Goal: Information Seeking & Learning: Learn about a topic

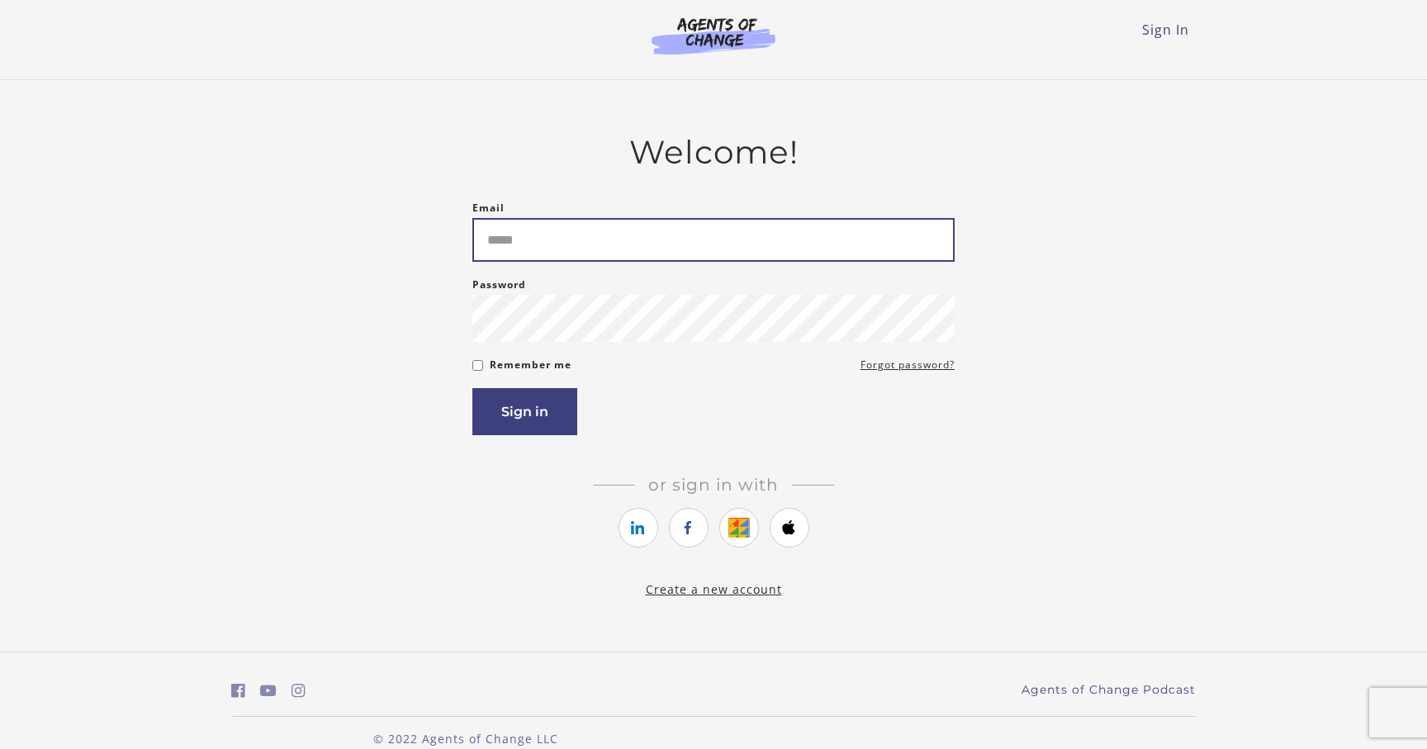
type input "**********"
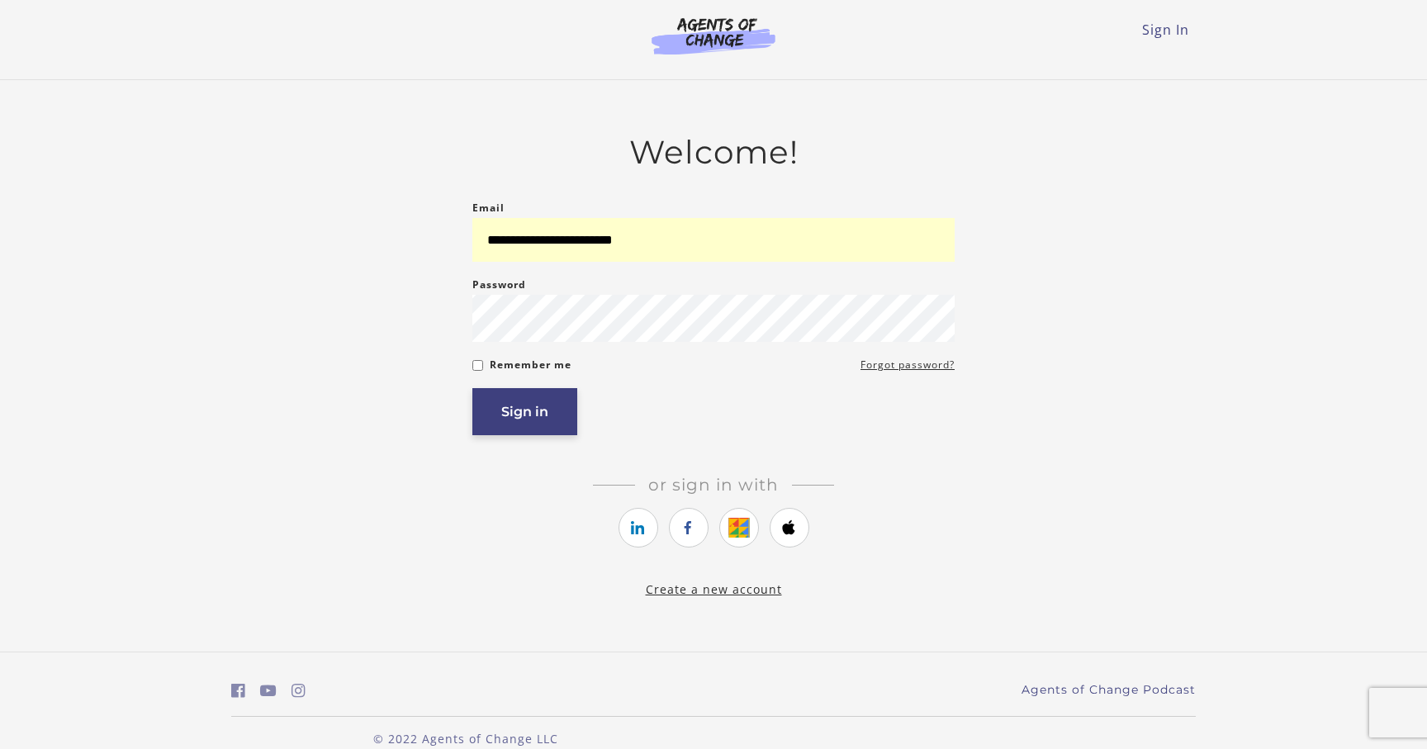
click at [560, 410] on button "Sign in" at bounding box center [524, 411] width 105 height 47
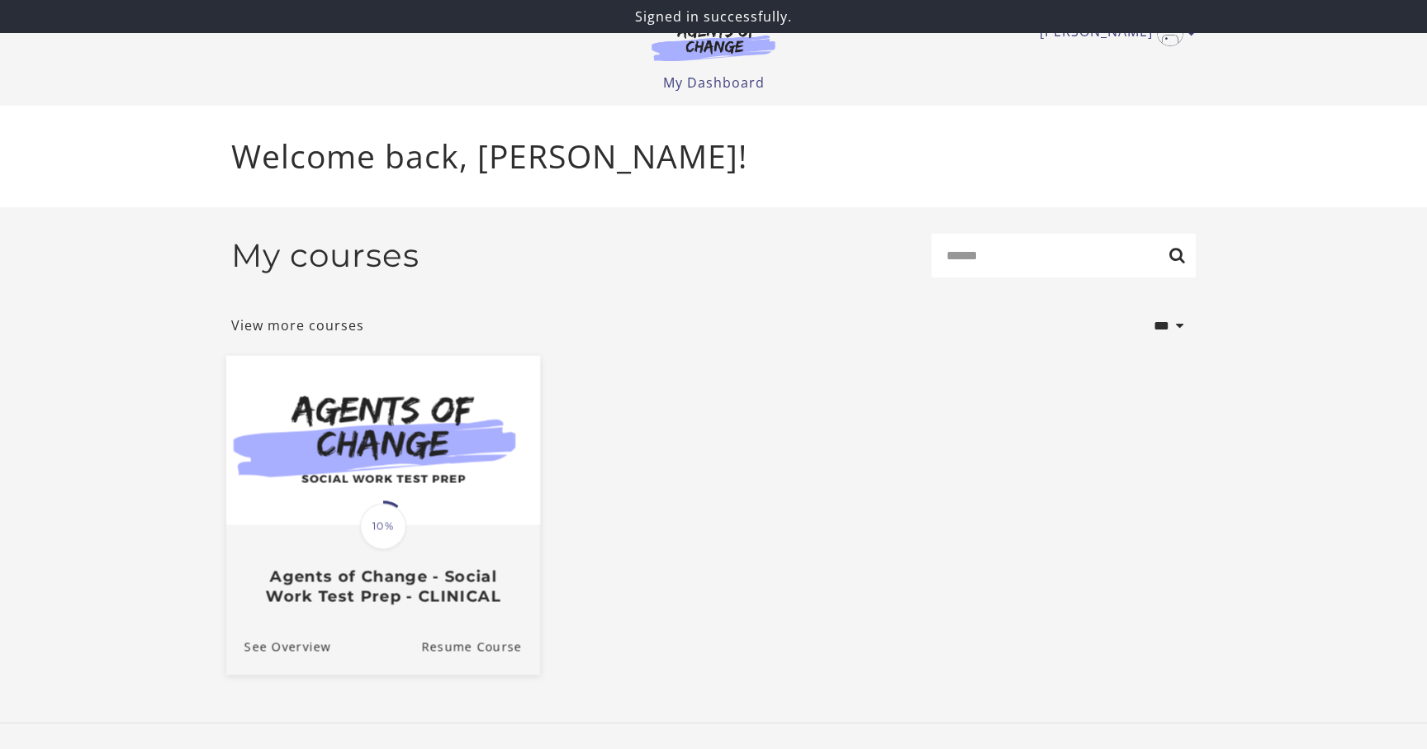
click at [414, 415] on img at bounding box center [383, 440] width 314 height 169
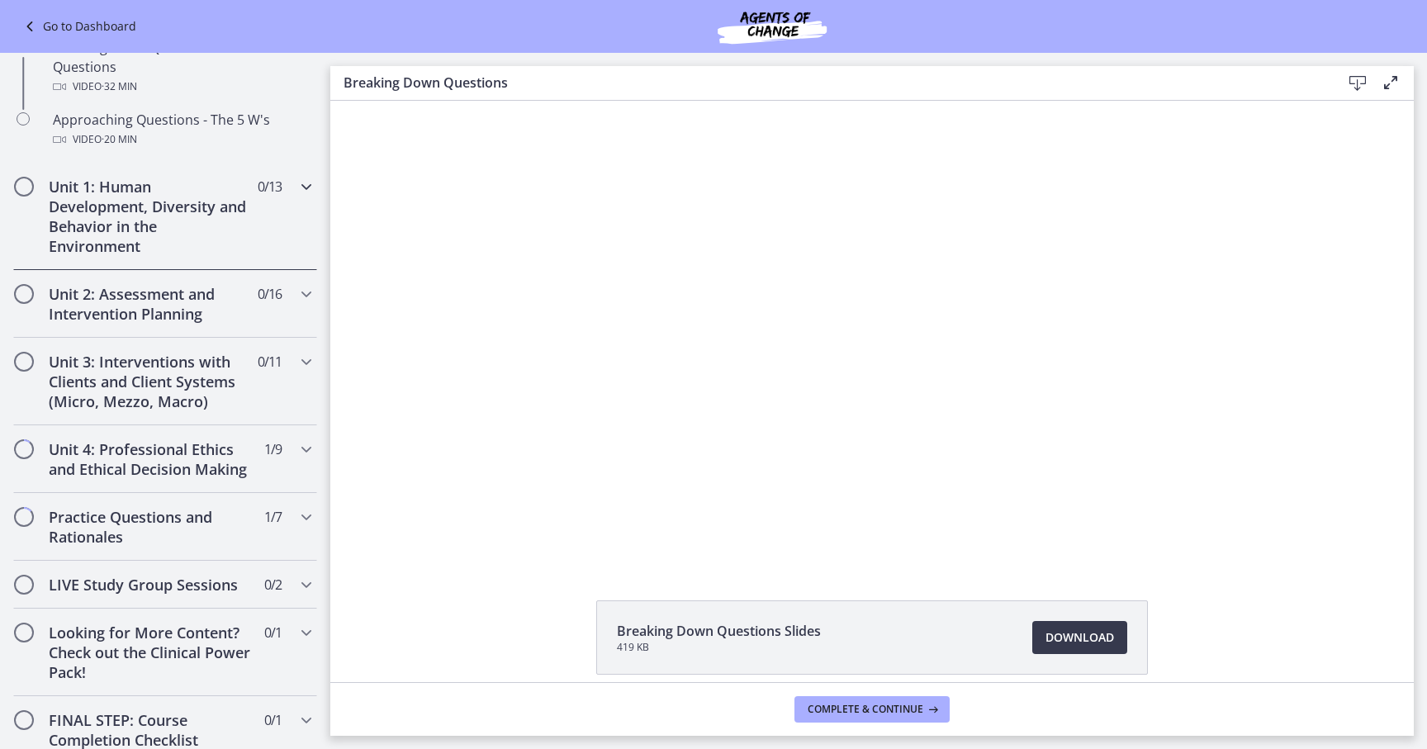
scroll to position [482, 0]
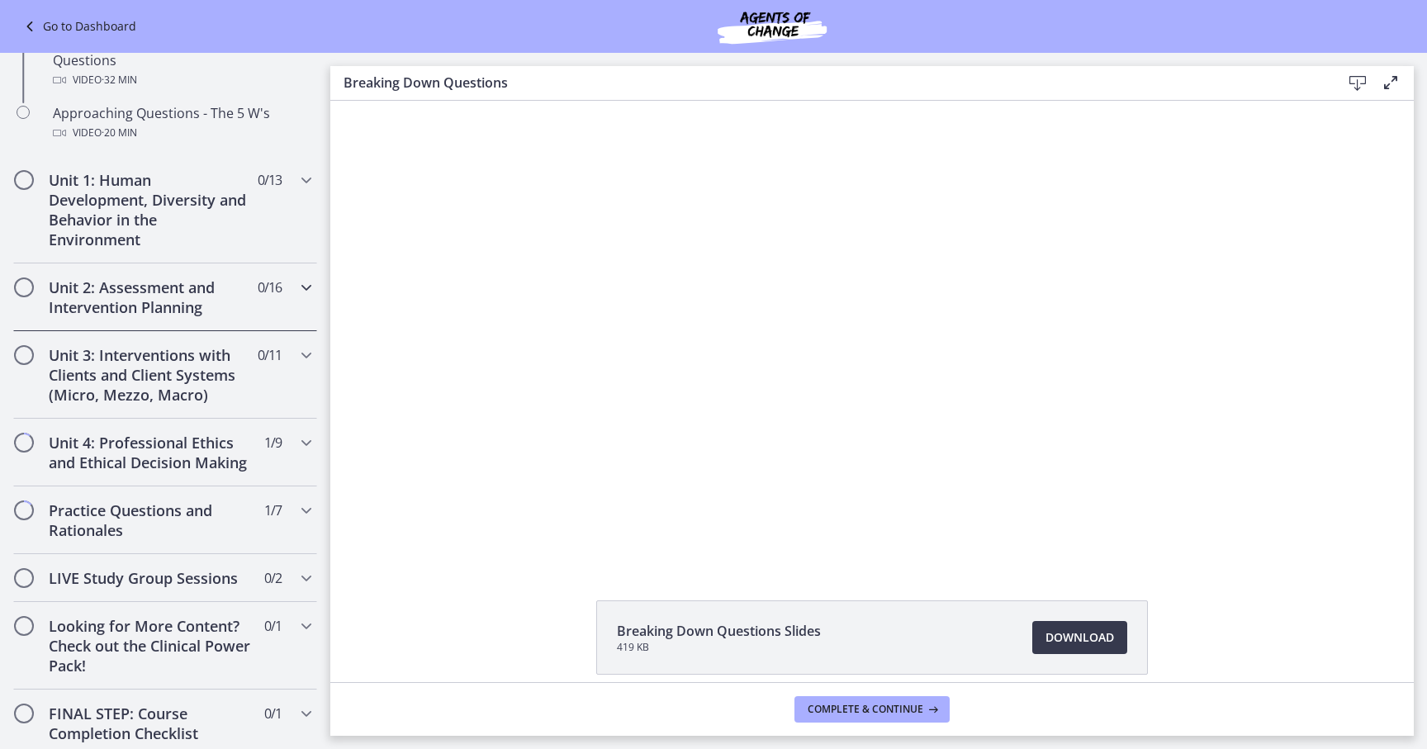
click at [195, 306] on h2 "Unit 2: Assessment and Intervention Planning" at bounding box center [150, 297] width 202 height 40
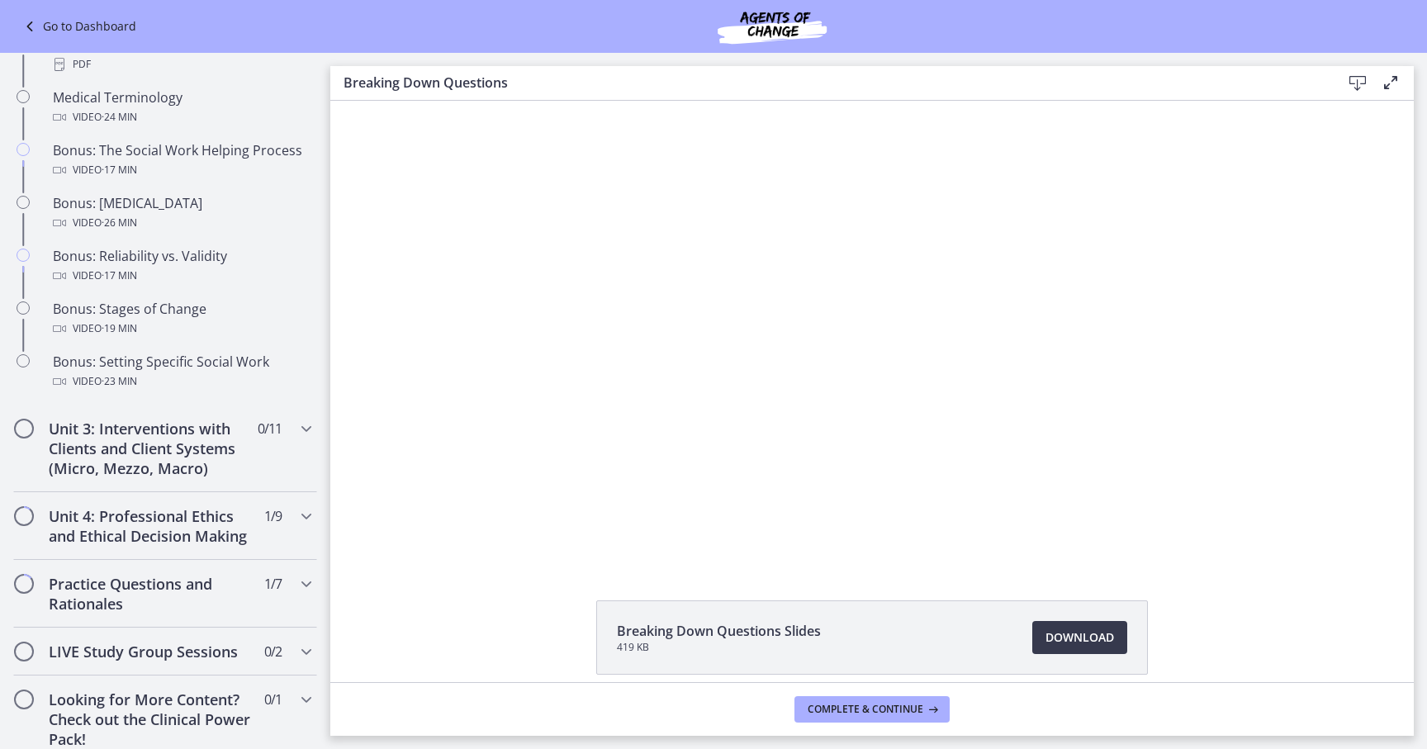
scroll to position [1429, 0]
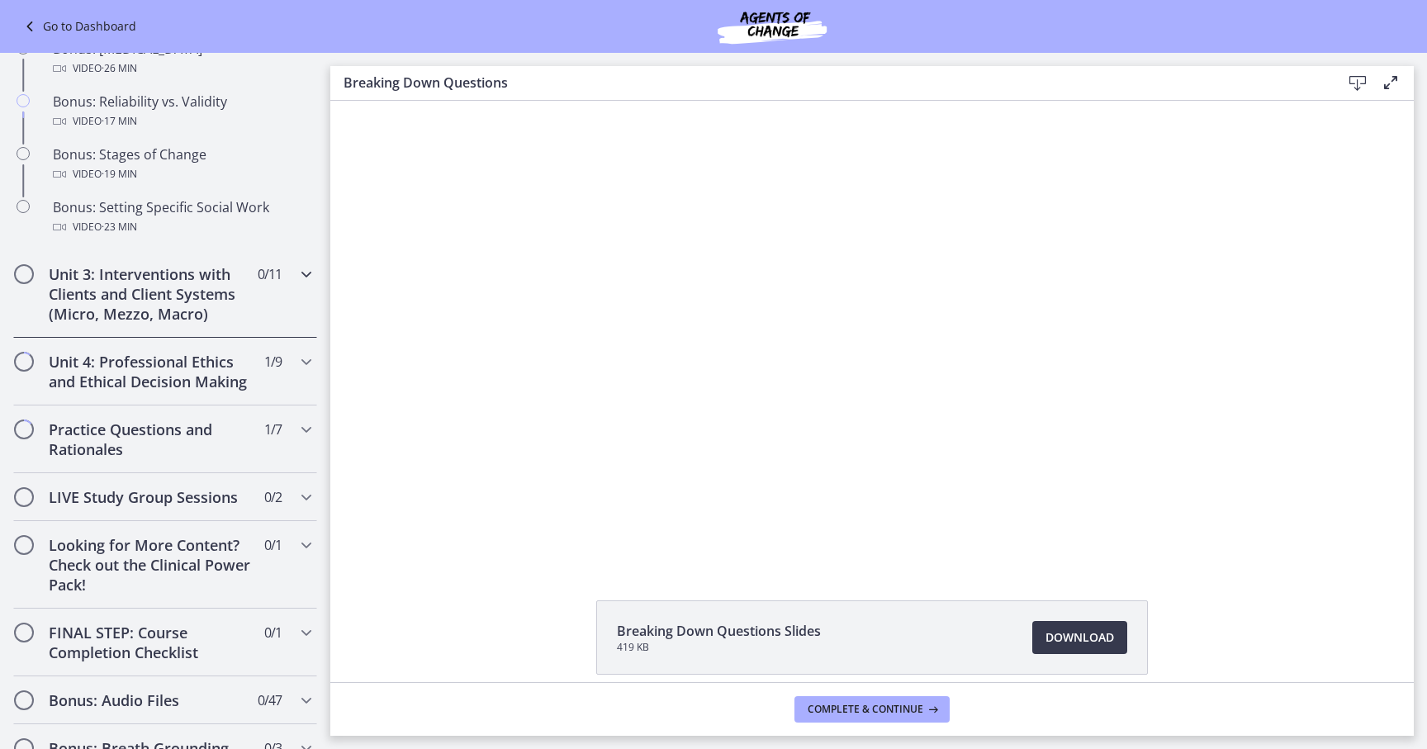
click at [192, 298] on h2 "Unit 3: Interventions with Clients and Client Systems (Micro, Mezzo, Macro)" at bounding box center [150, 293] width 202 height 59
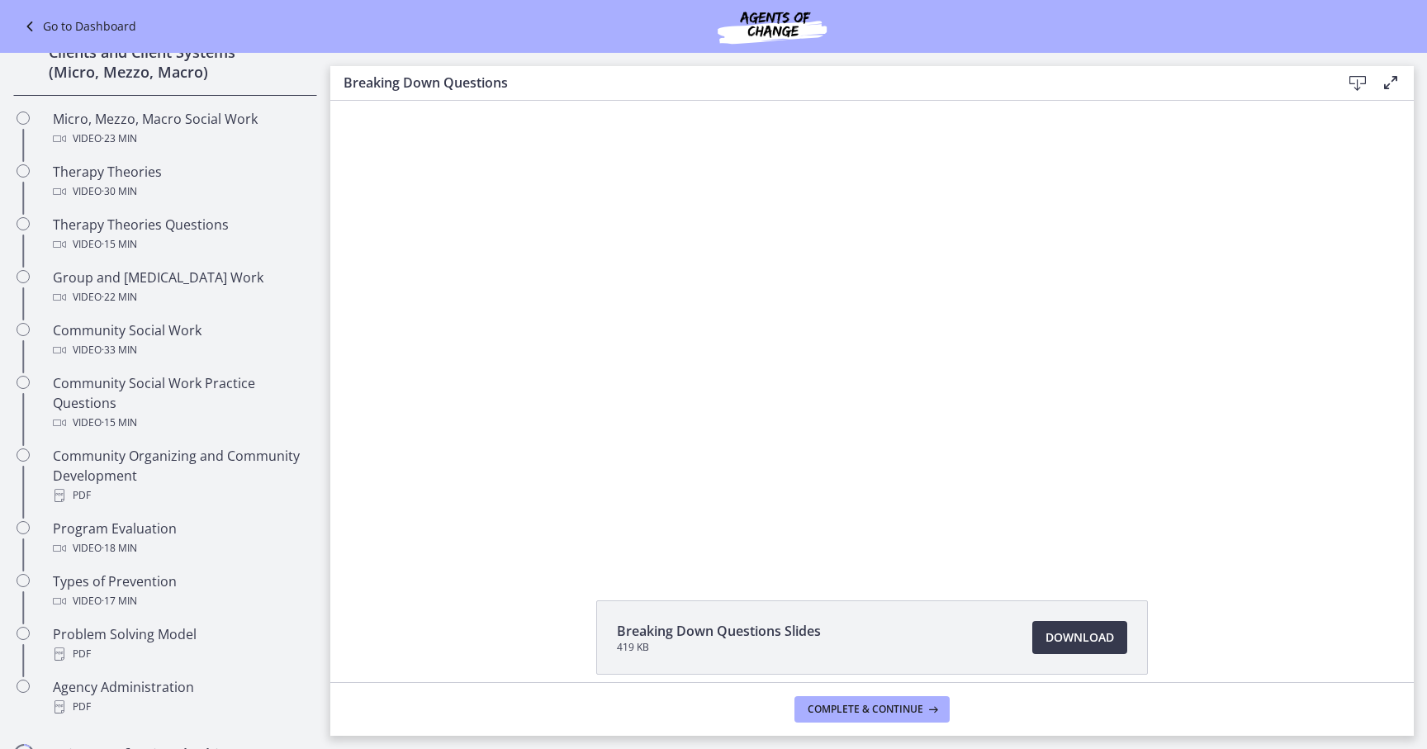
scroll to position [566, 0]
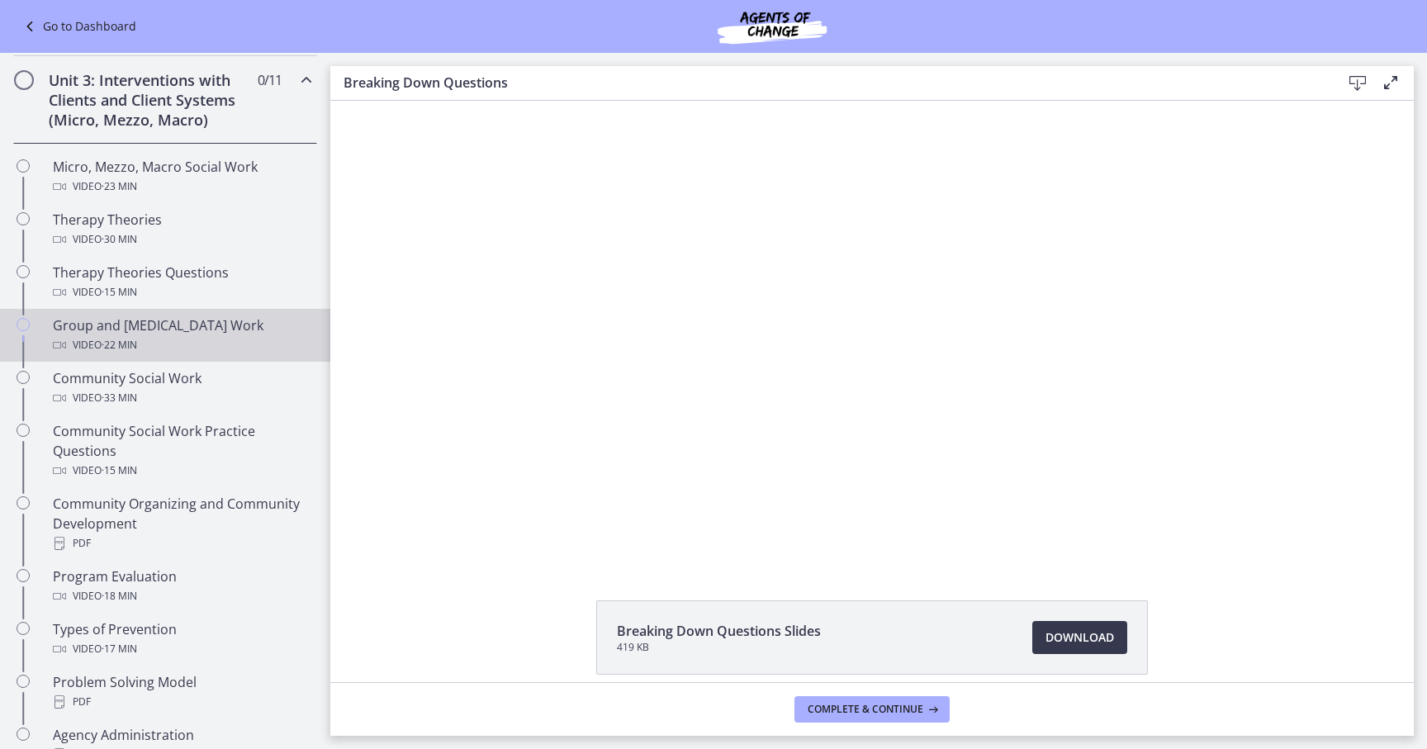
click at [258, 333] on div "Group and [MEDICAL_DATA] Work Video · 22 min" at bounding box center [182, 335] width 258 height 40
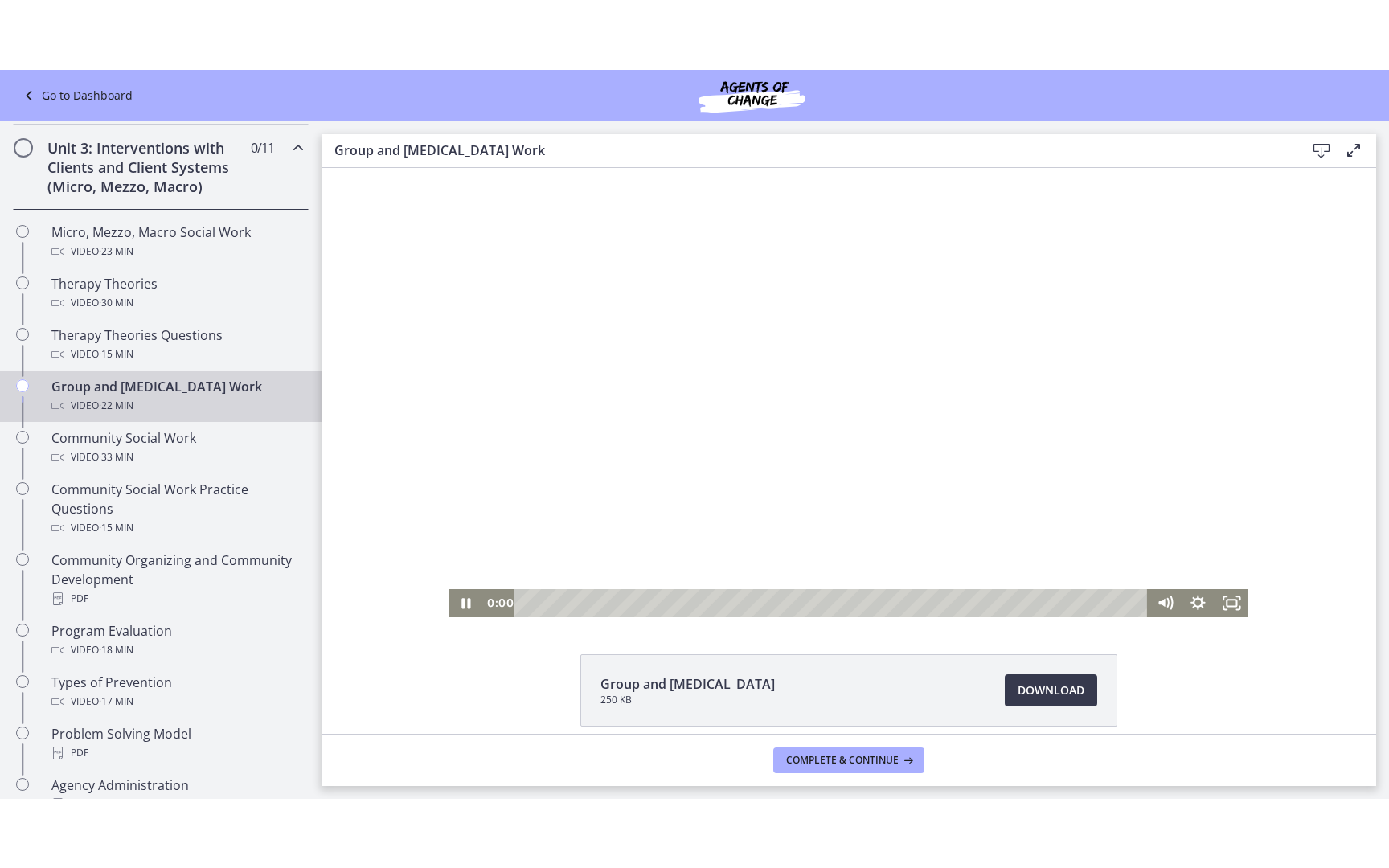
scroll to position [34, 0]
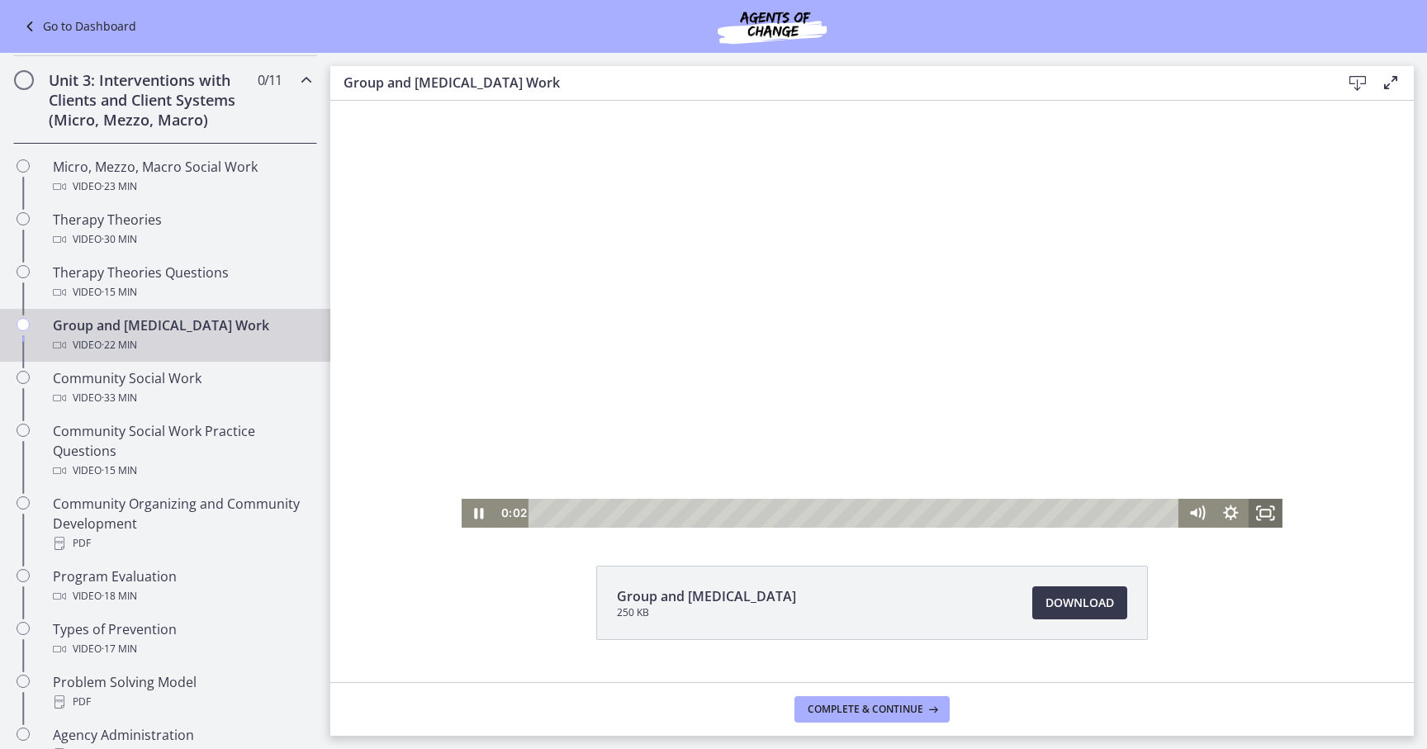
click at [1260, 510] on rect "Fullscreen" at bounding box center [1265, 513] width 10 height 7
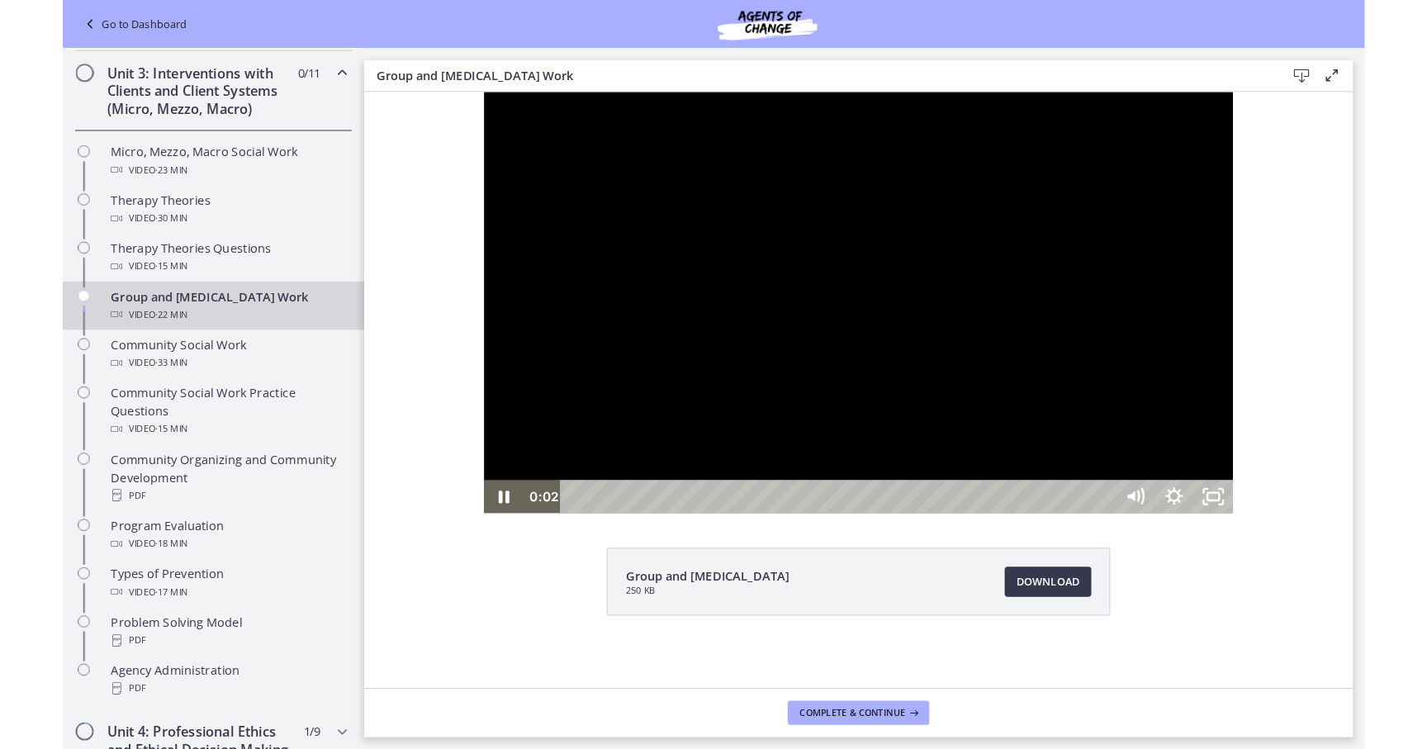
scroll to position [0, 0]
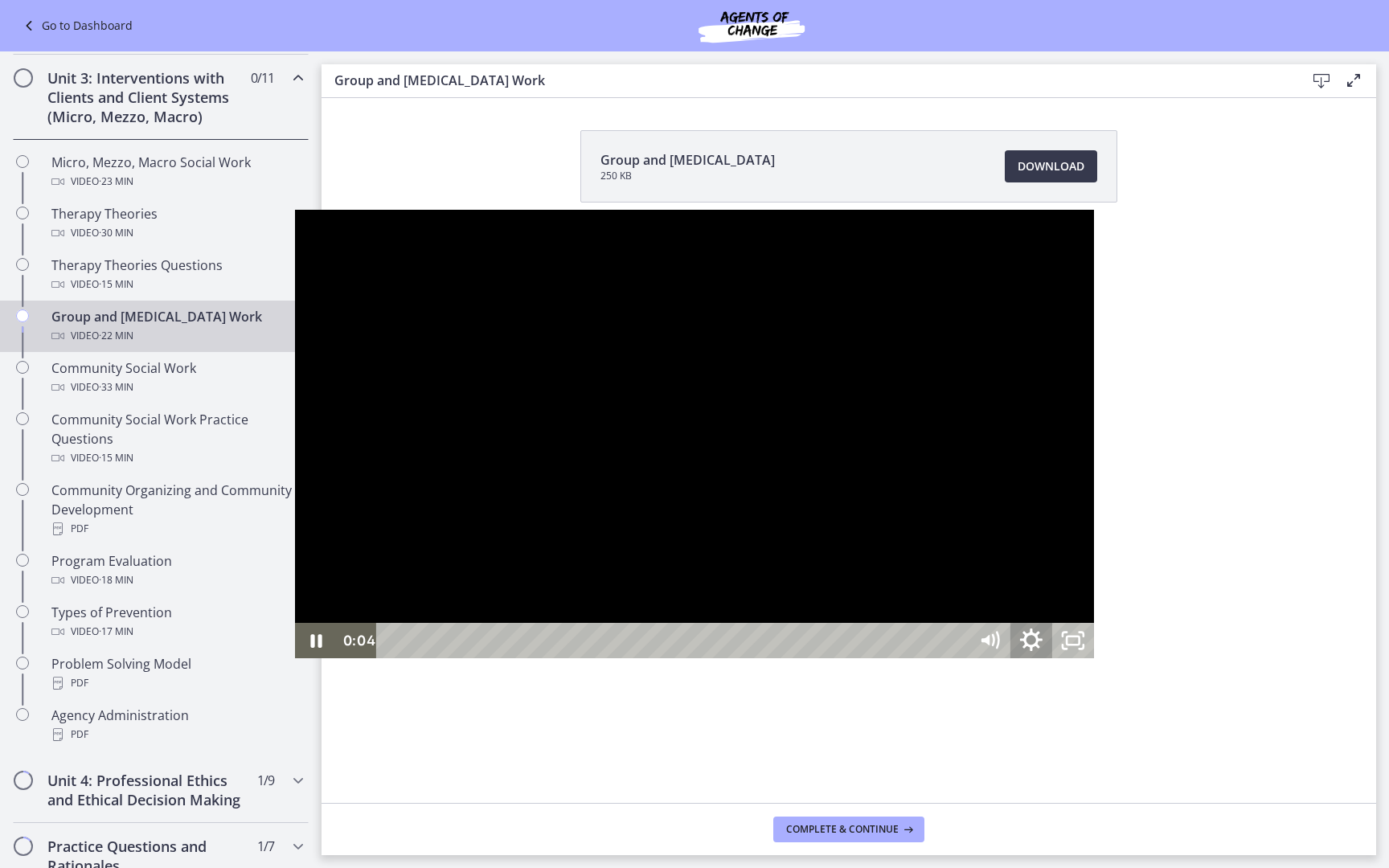
click at [1056, 663] on icon "Show settings menu" at bounding box center [1031, 641] width 50 height 43
click at [1083, 588] on span "1x" at bounding box center [1058, 569] width 53 height 35
click at [1094, 483] on label "1.25x" at bounding box center [1031, 464] width 126 height 37
click at [1052, 623] on button "Unfullscreen" at bounding box center [1073, 640] width 42 height 35
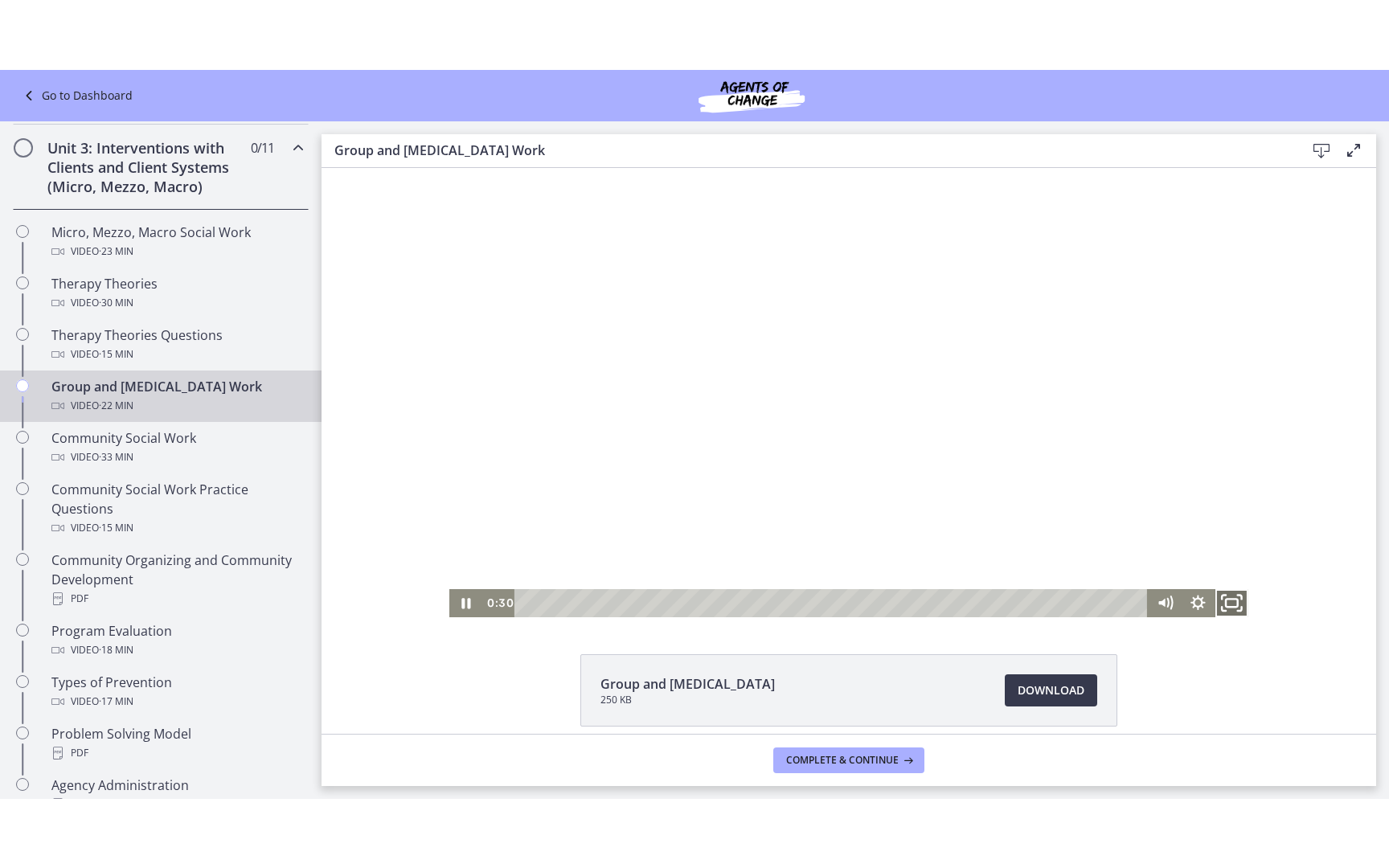
click at [1225, 611] on icon "Fullscreen" at bounding box center [1231, 601] width 40 height 34
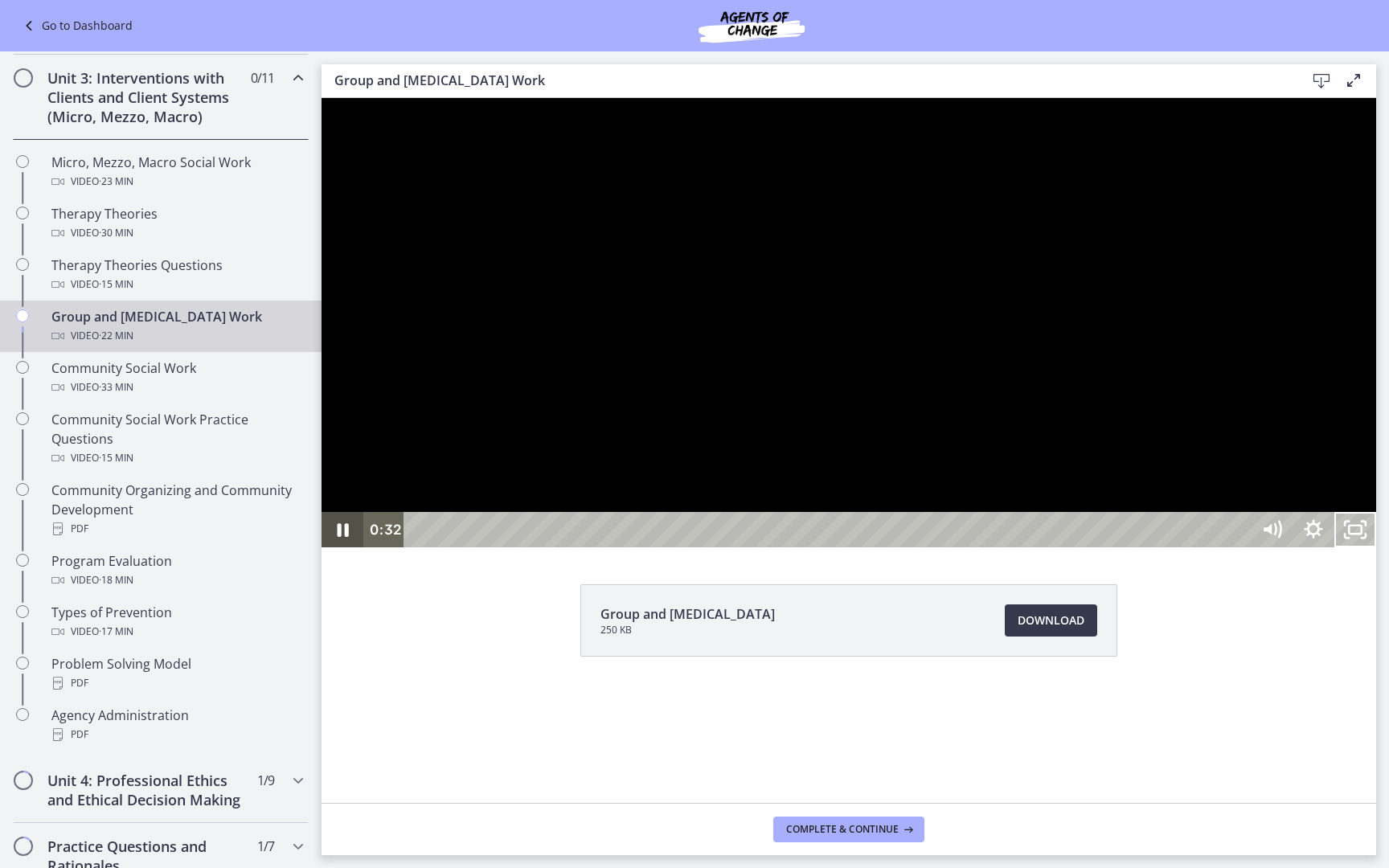
click at [336, 547] on icon "Pause" at bounding box center [342, 529] width 42 height 35
click at [321, 547] on div at bounding box center [849, 323] width 1055 height 450
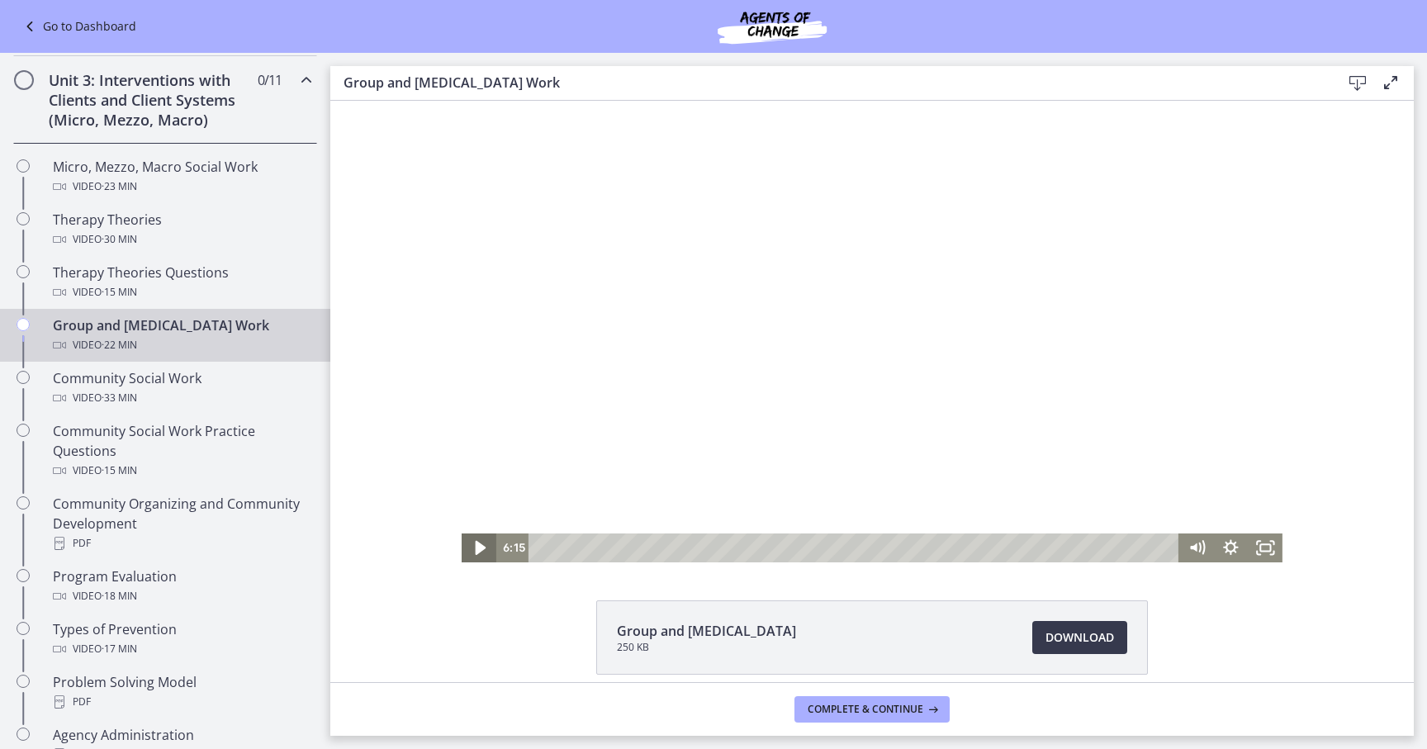
click at [486, 553] on icon "Play Video" at bounding box center [480, 547] width 41 height 35
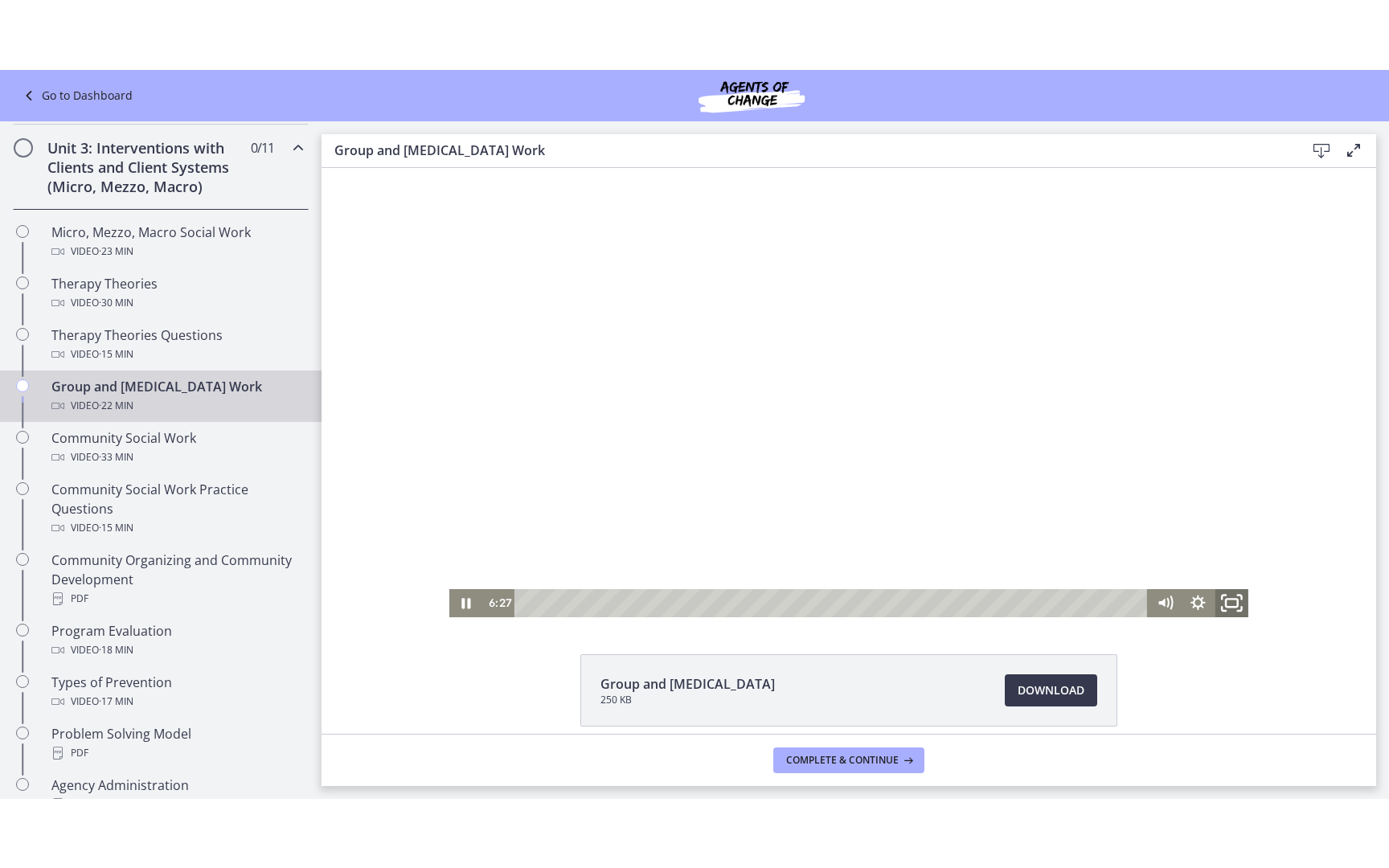
click at [1230, 601] on icon "Fullscreen" at bounding box center [1231, 601] width 40 height 34
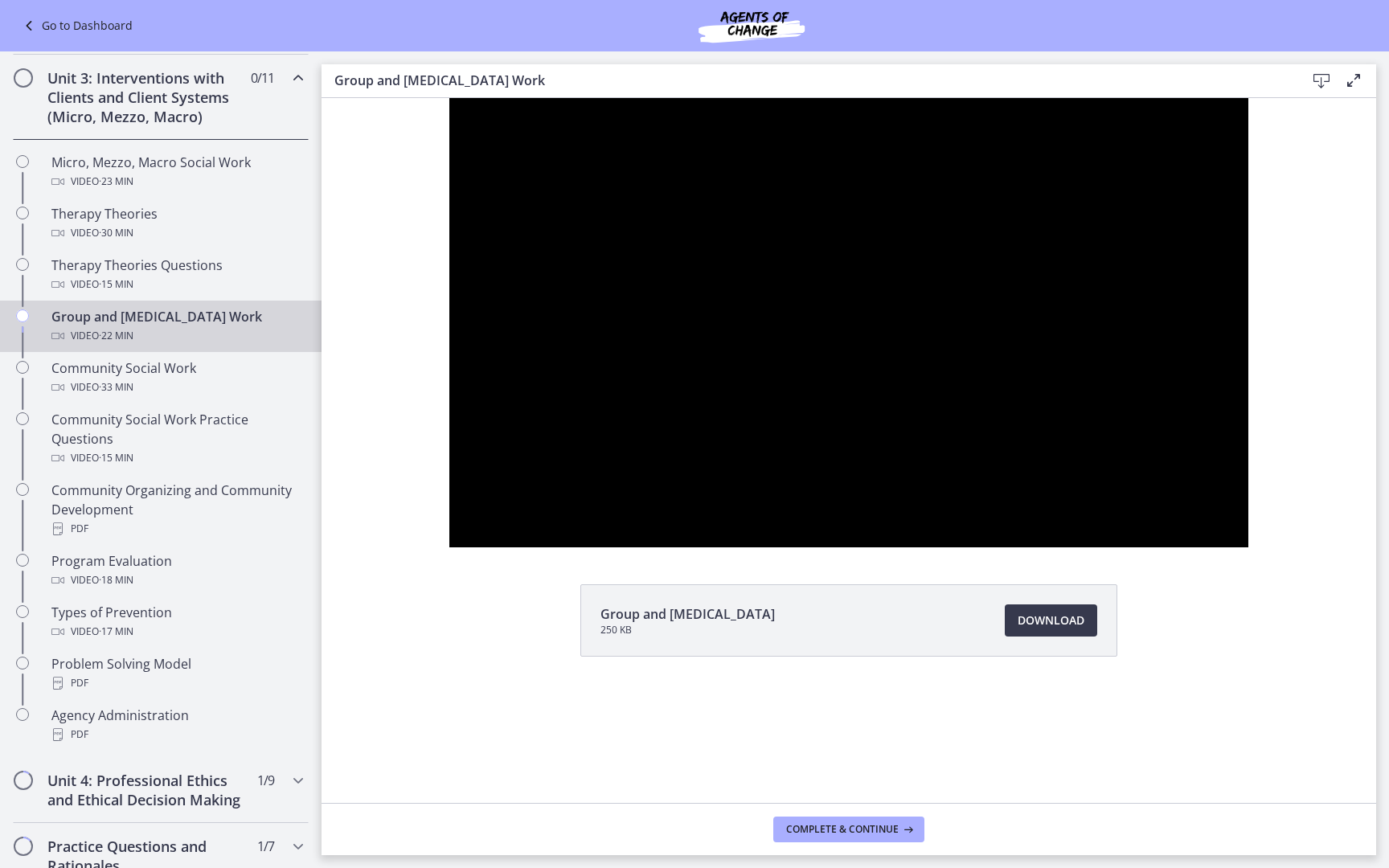
click at [1207, 512] on button "Unfullscreen" at bounding box center [1227, 529] width 42 height 35
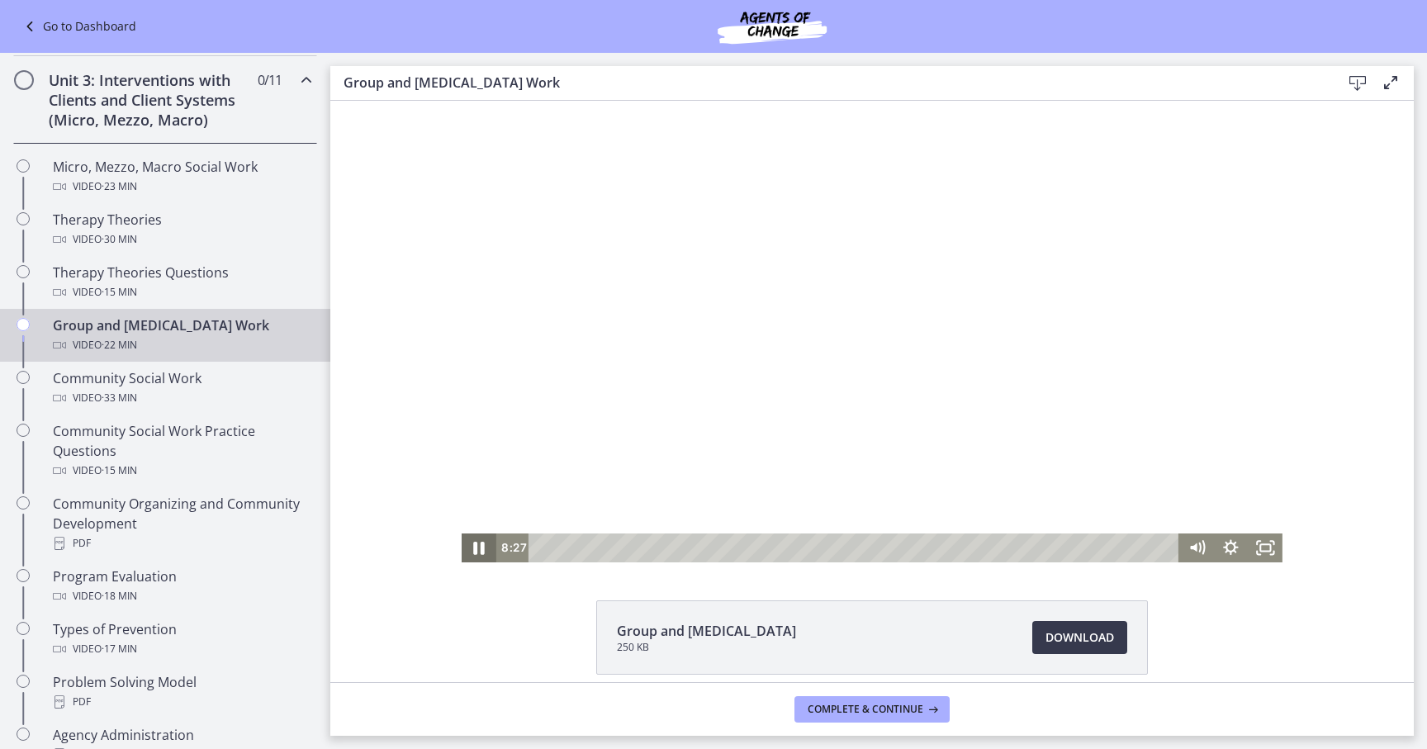
click at [477, 543] on icon "Pause" at bounding box center [478, 547] width 41 height 35
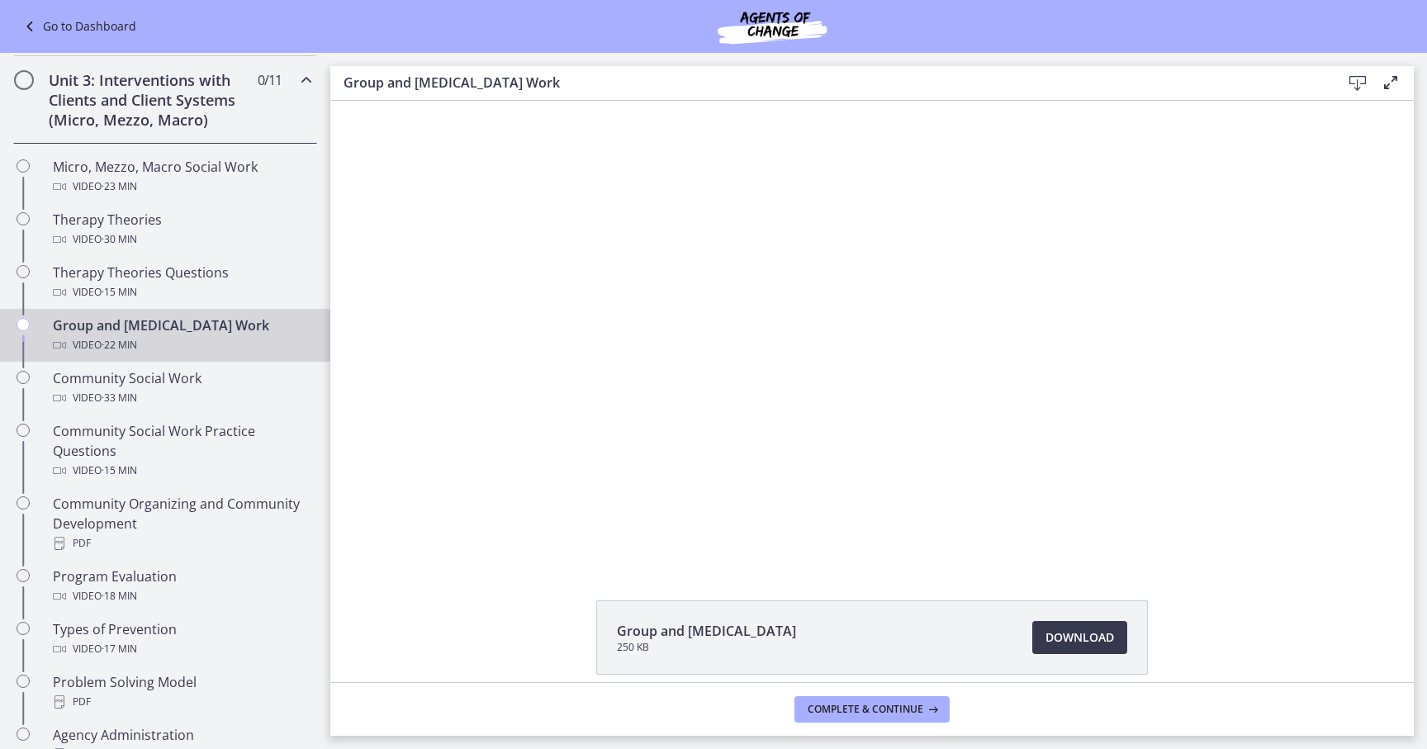
click at [462, 534] on button "Pause" at bounding box center [479, 548] width 34 height 29
click at [462, 534] on button "Play Video" at bounding box center [479, 548] width 34 height 29
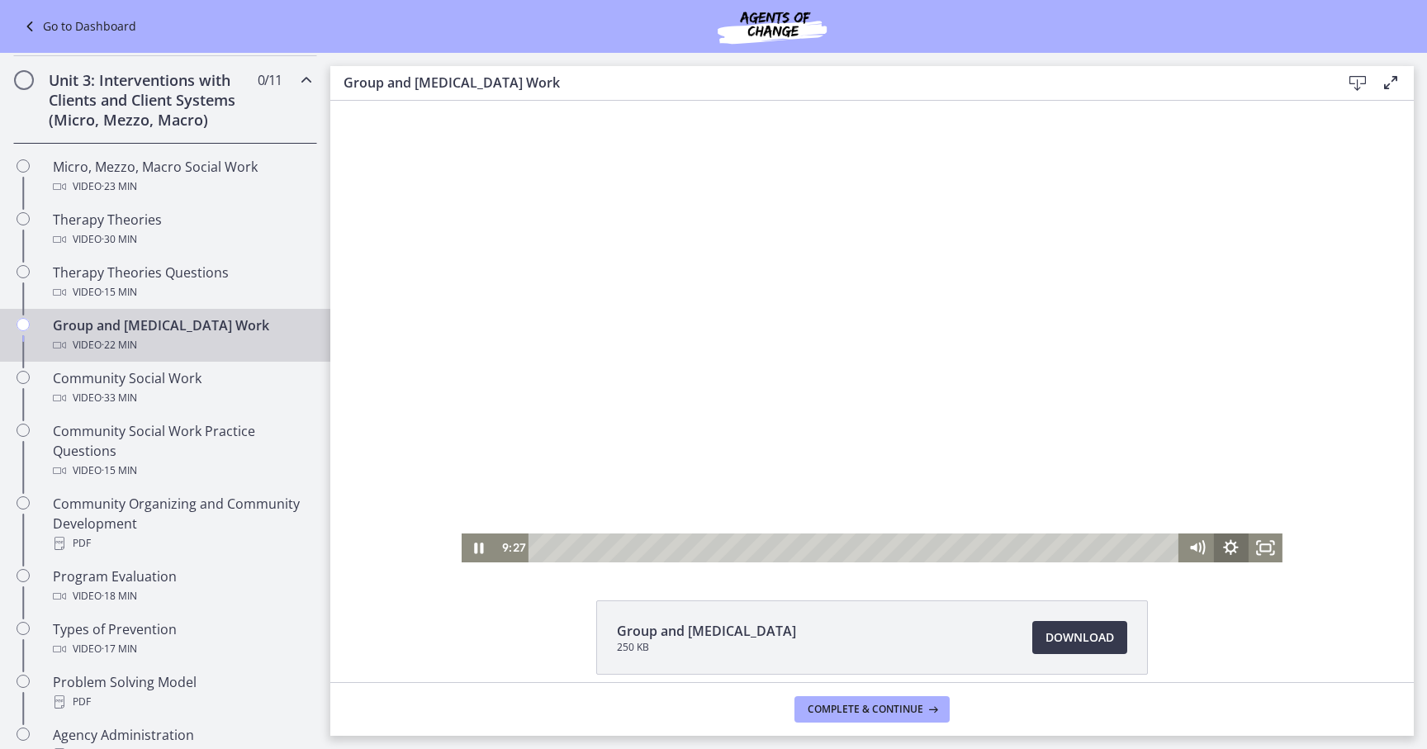
click at [1228, 549] on icon "Show settings menu" at bounding box center [1231, 548] width 34 height 29
click at [1249, 487] on span "1.25x" at bounding box center [1252, 490] width 43 height 29
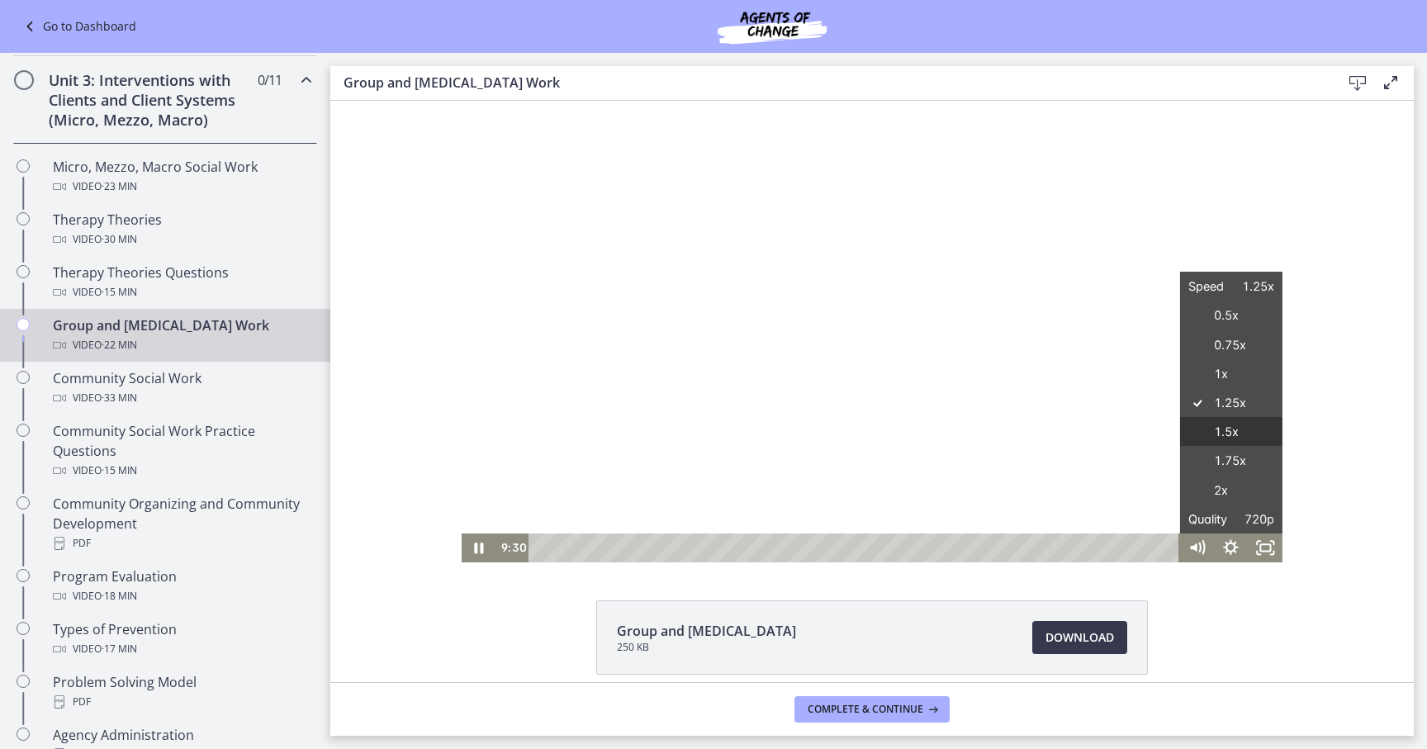
click at [1247, 433] on label "1.5x" at bounding box center [1231, 432] width 102 height 31
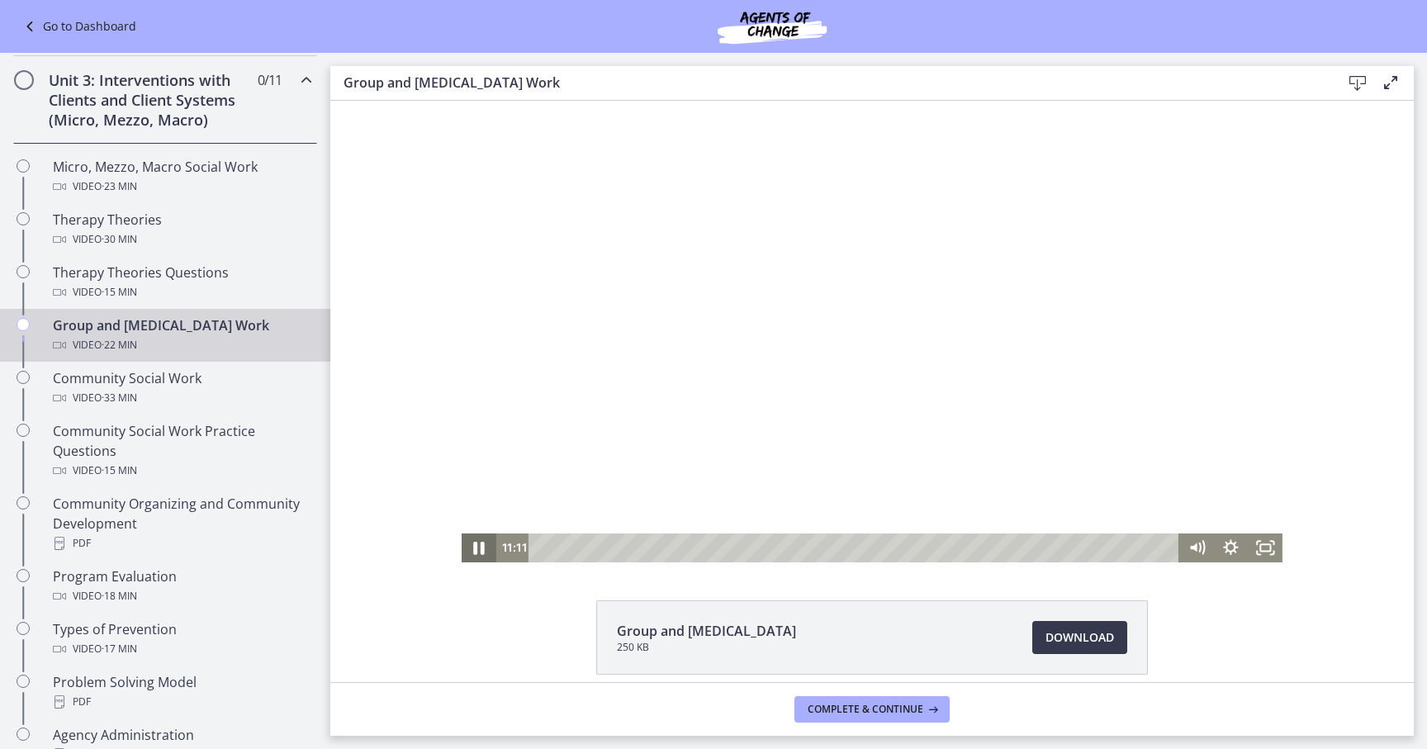
click at [477, 556] on icon "Pause" at bounding box center [478, 547] width 41 height 35
click at [975, 548] on div "**********" at bounding box center [872, 332] width 821 height 462
drag, startPoint x: 1186, startPoint y: 509, endPoint x: 972, endPoint y: 548, distance: 217.5
click at [975, 548] on div "15:01" at bounding box center [857, 548] width 630 height 29
click at [1096, 317] on div at bounding box center [872, 332] width 821 height 462
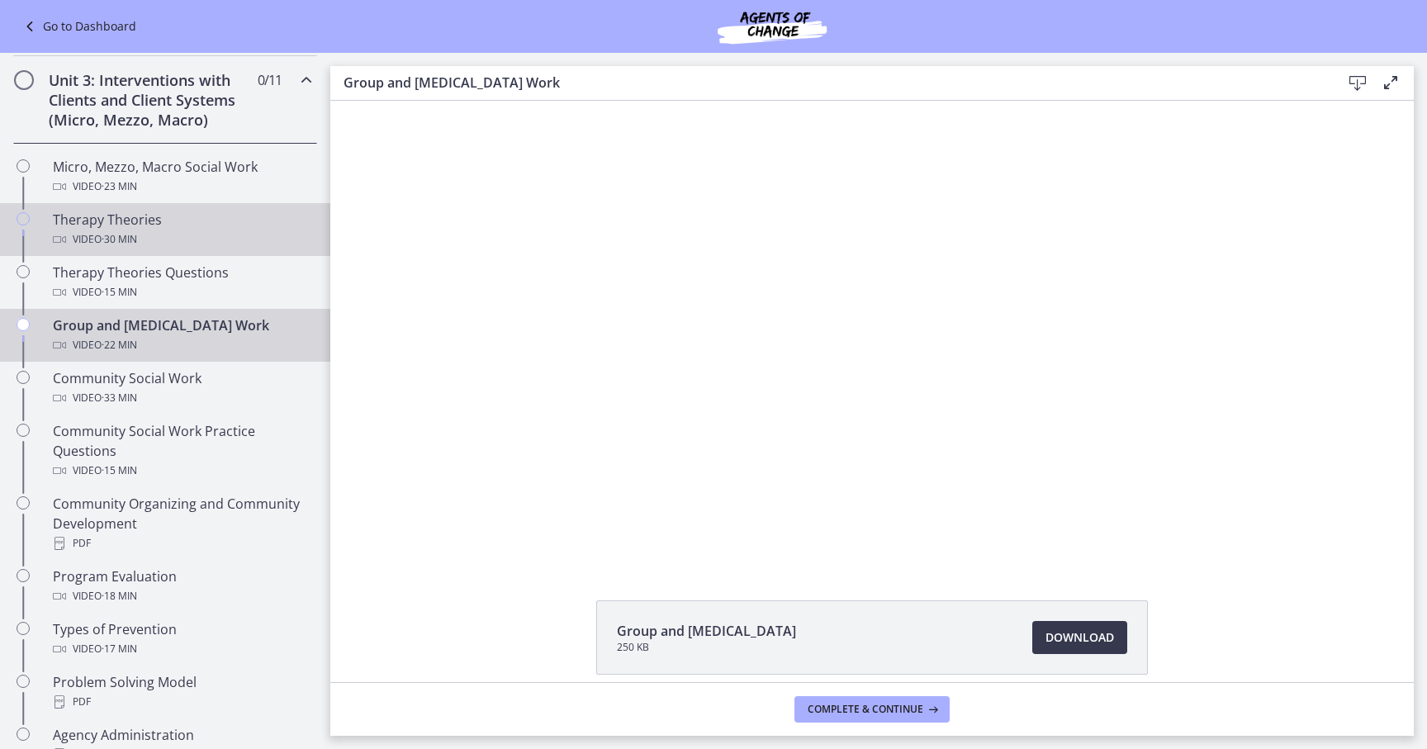
click at [211, 224] on div "Therapy Theories Video · 30 min" at bounding box center [182, 230] width 258 height 40
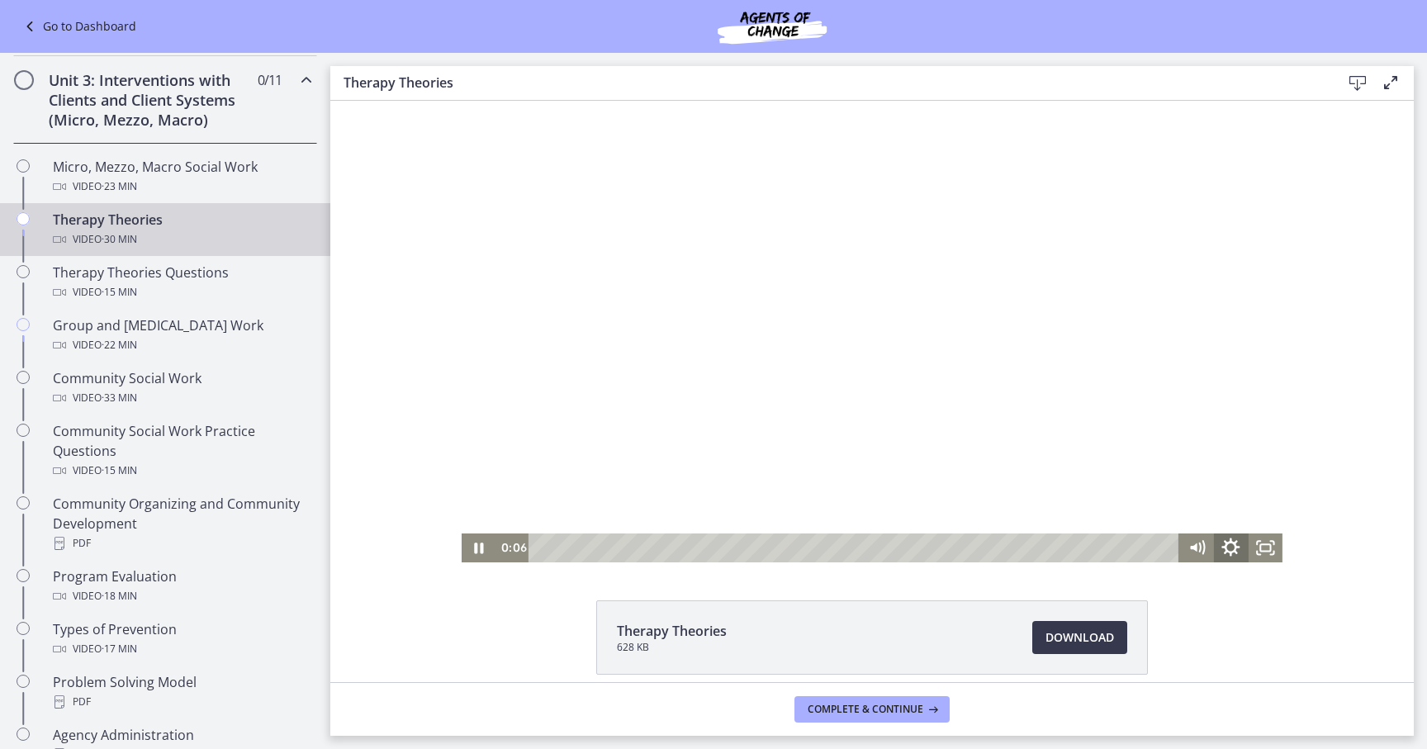
click at [1231, 547] on icon "Show settings menu" at bounding box center [1231, 547] width 41 height 35
click at [1257, 496] on span "1.5x" at bounding box center [1252, 490] width 43 height 29
click at [476, 550] on icon "Pause" at bounding box center [480, 548] width 12 height 13
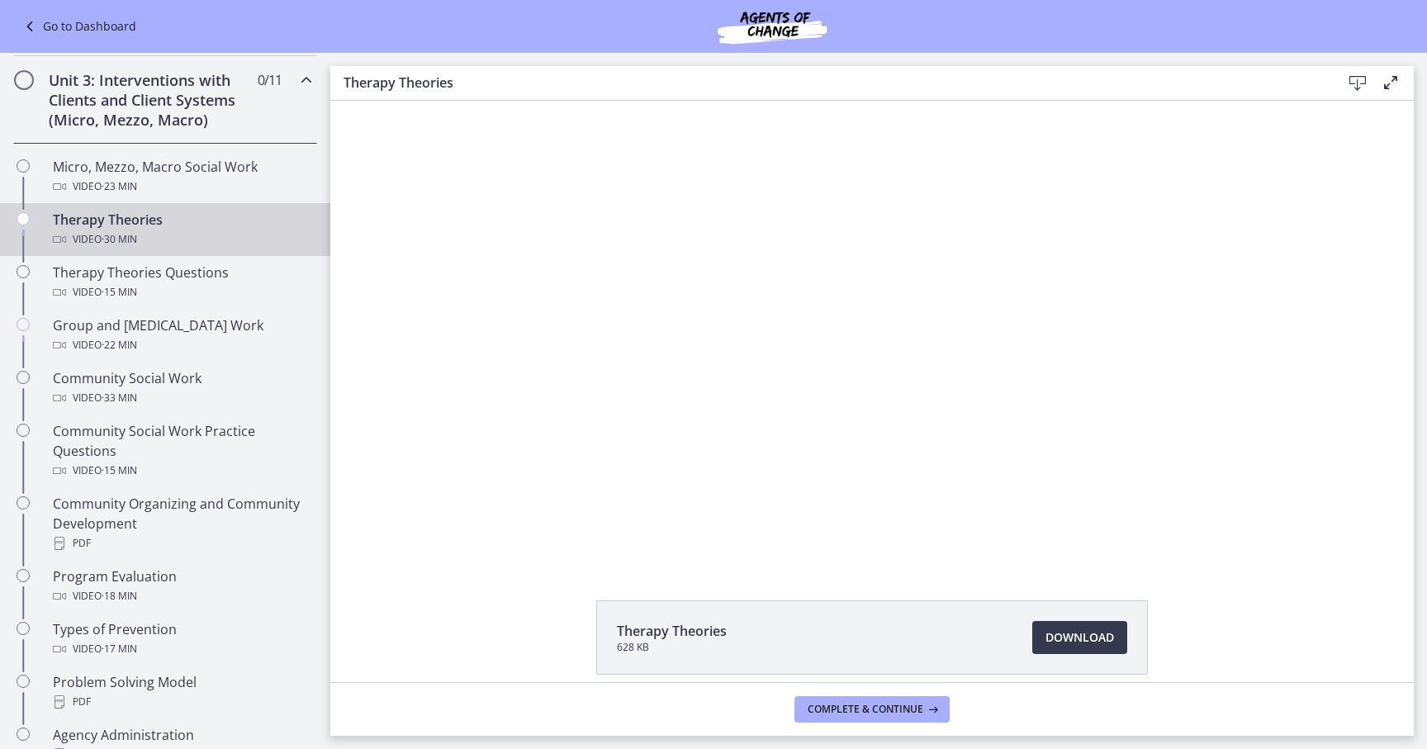
click at [462, 534] on button "Play Video" at bounding box center [479, 548] width 34 height 29
click at [462, 534] on button "Pause" at bounding box center [479, 548] width 34 height 29
click at [462, 534] on button "Play Video" at bounding box center [479, 548] width 34 height 29
click at [462, 534] on button "Pause" at bounding box center [479, 548] width 34 height 29
click at [462, 534] on button "Play Video" at bounding box center [479, 548] width 34 height 29
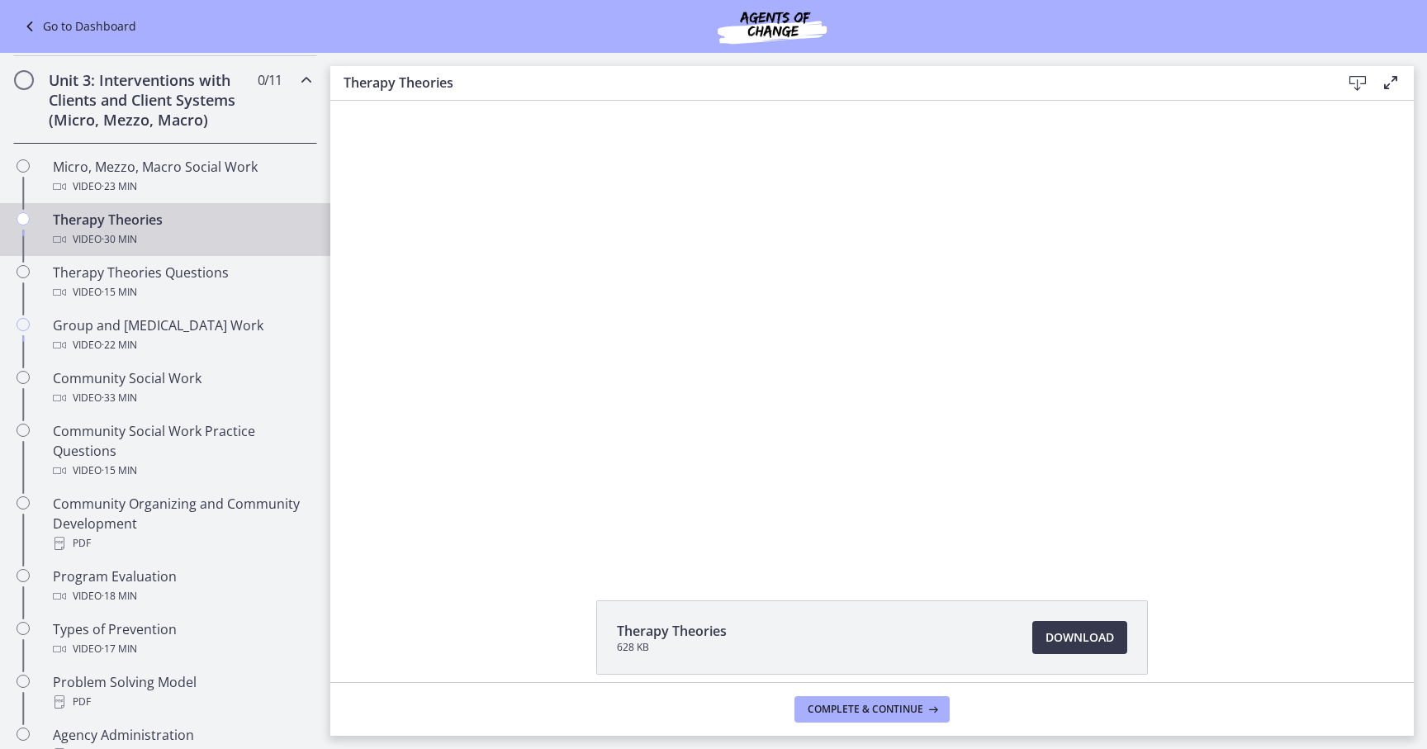
click at [462, 534] on button "Pause" at bounding box center [479, 548] width 34 height 29
click at [462, 534] on button "Play Video" at bounding box center [479, 548] width 34 height 29
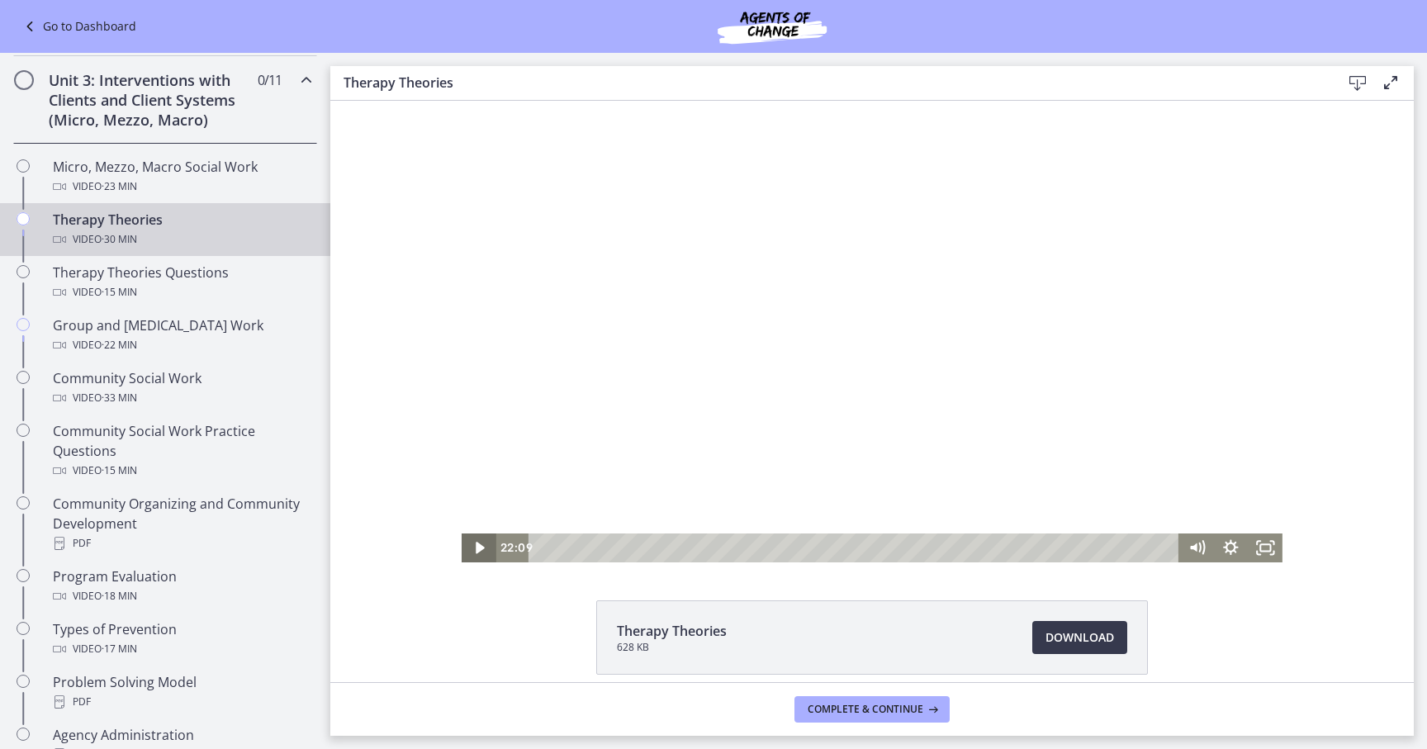
click at [477, 537] on icon "Play Video" at bounding box center [480, 548] width 34 height 29
click at [462, 534] on button "Pause" at bounding box center [479, 548] width 34 height 29
click at [462, 534] on button "Play Video" at bounding box center [479, 548] width 34 height 29
click at [1015, 552] on div "22:29" at bounding box center [857, 548] width 630 height 29
click at [1011, 366] on div at bounding box center [872, 332] width 821 height 462
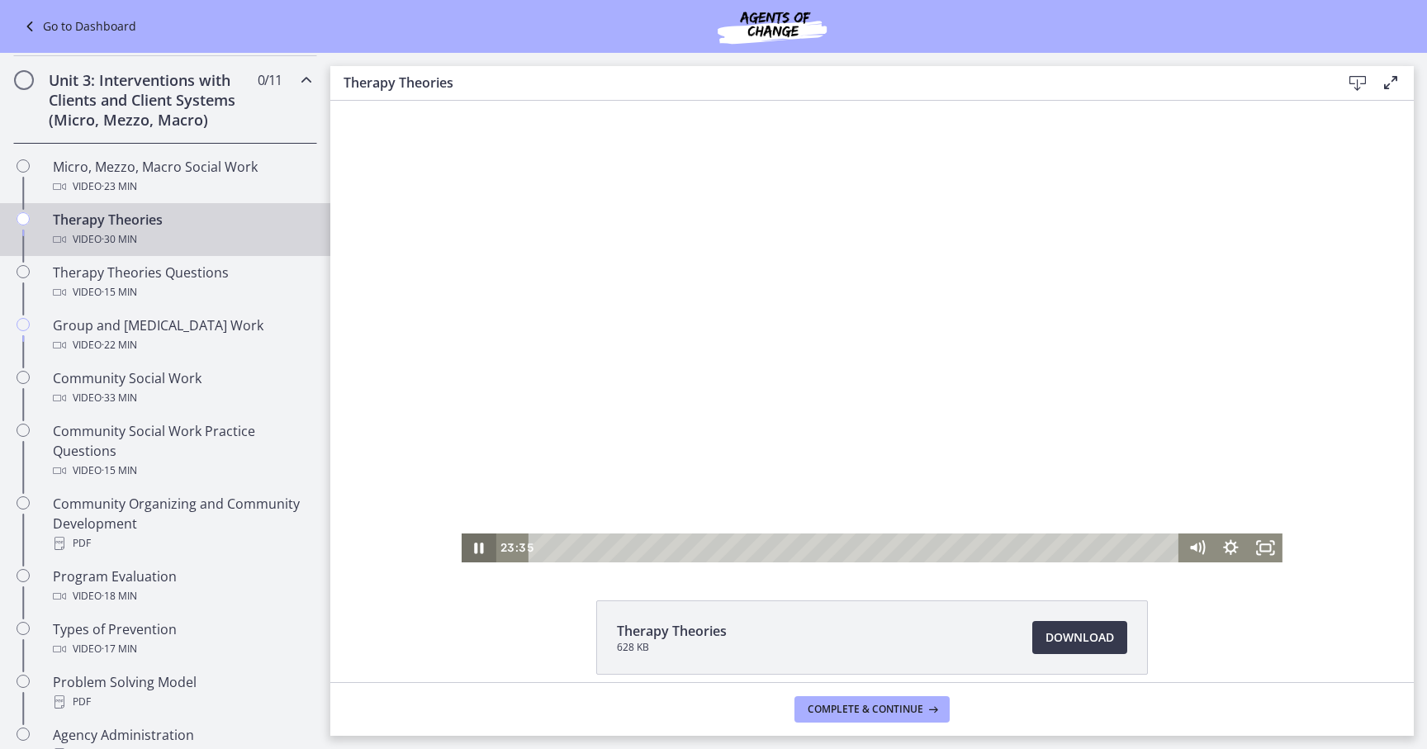
click at [469, 551] on icon "Pause" at bounding box center [479, 548] width 34 height 29
